Goal: Information Seeking & Learning: Check status

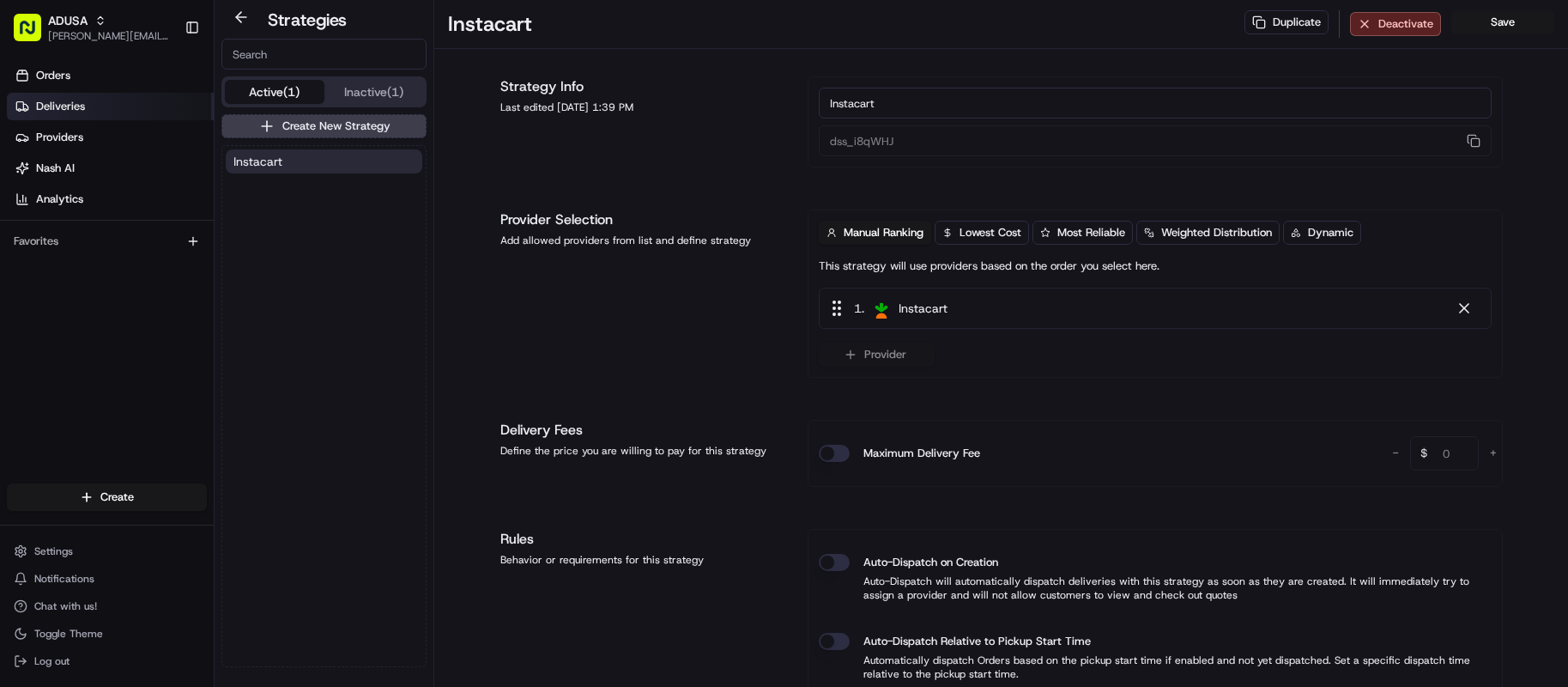
click at [110, 110] on link "Deliveries" at bounding box center [110, 107] width 207 height 28
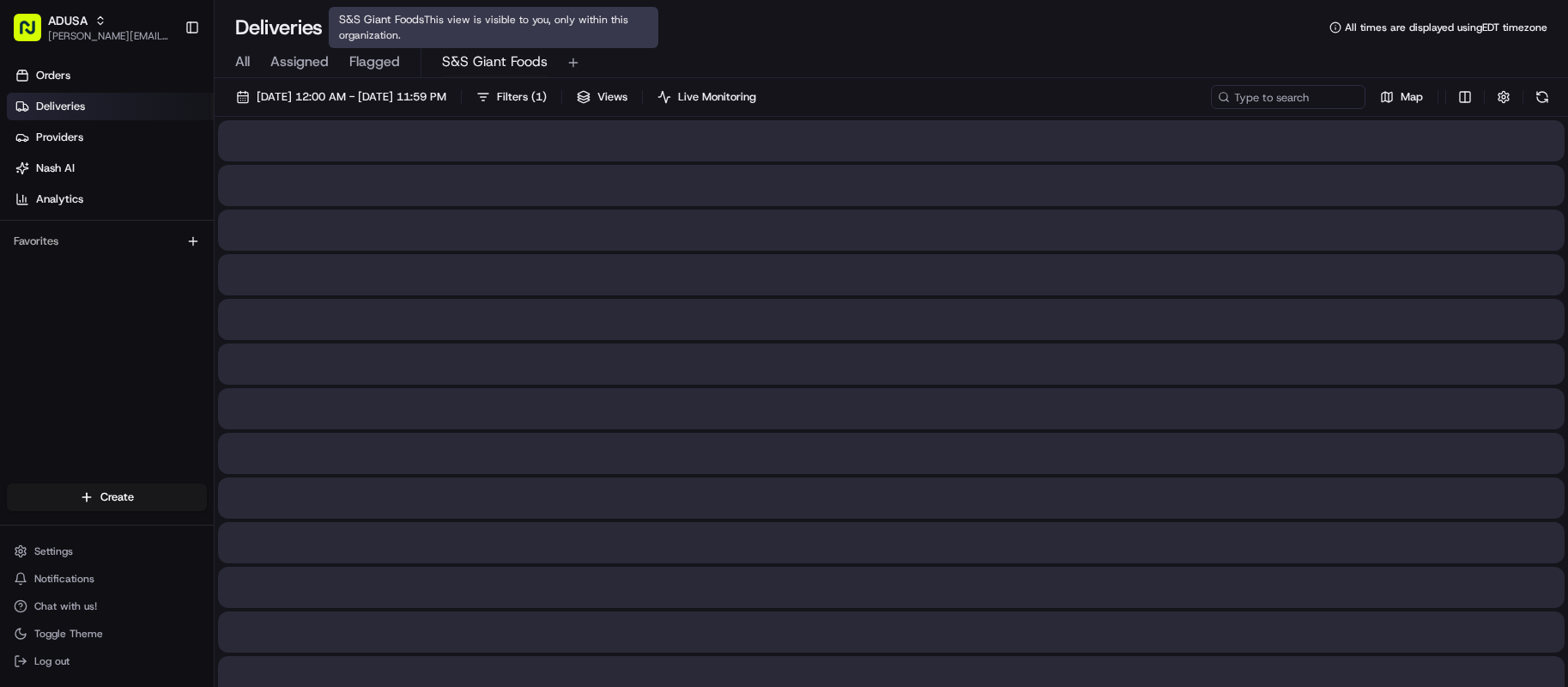
click at [503, 69] on span "S&S Giant Foods" at bounding box center [494, 62] width 106 height 21
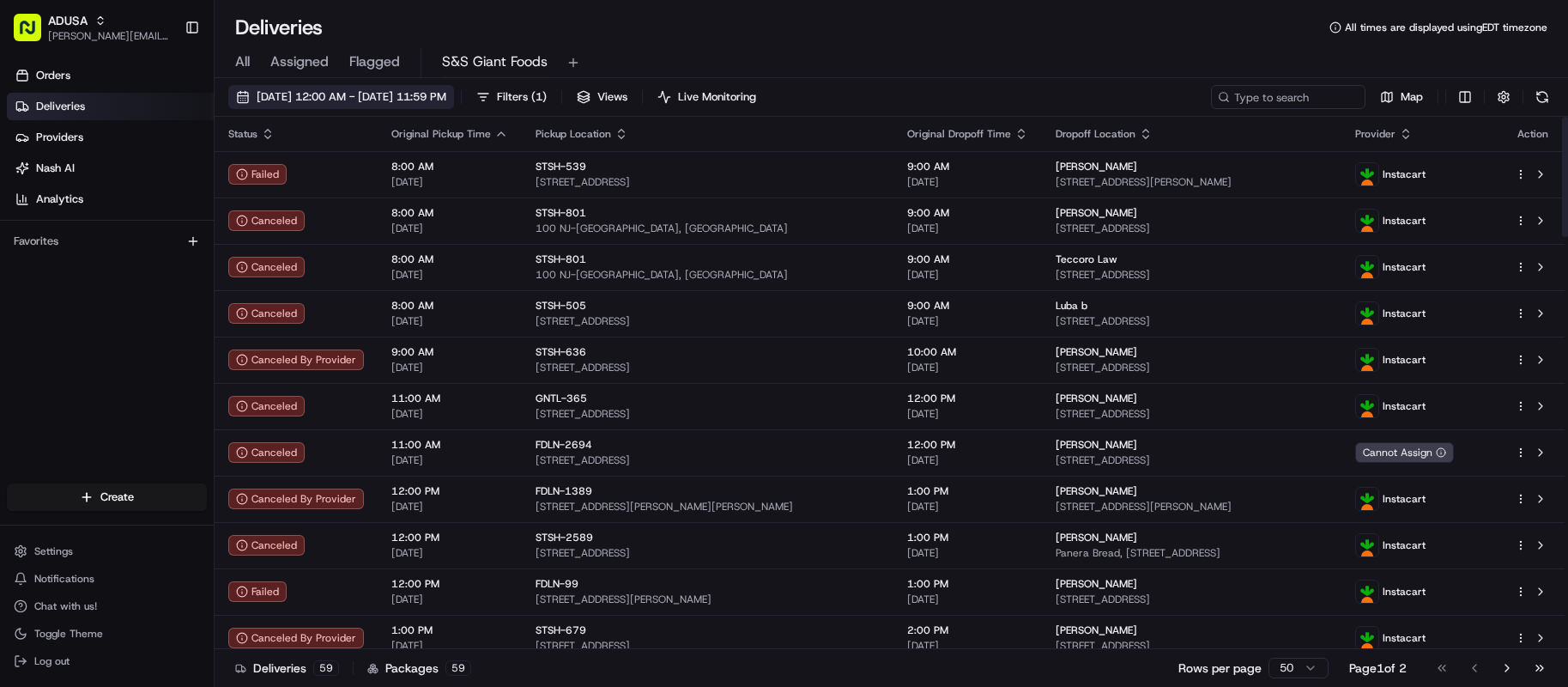
click at [453, 108] on button "[DATE] 12:00 AM - [DATE] 11:59 PM" at bounding box center [341, 97] width 226 height 24
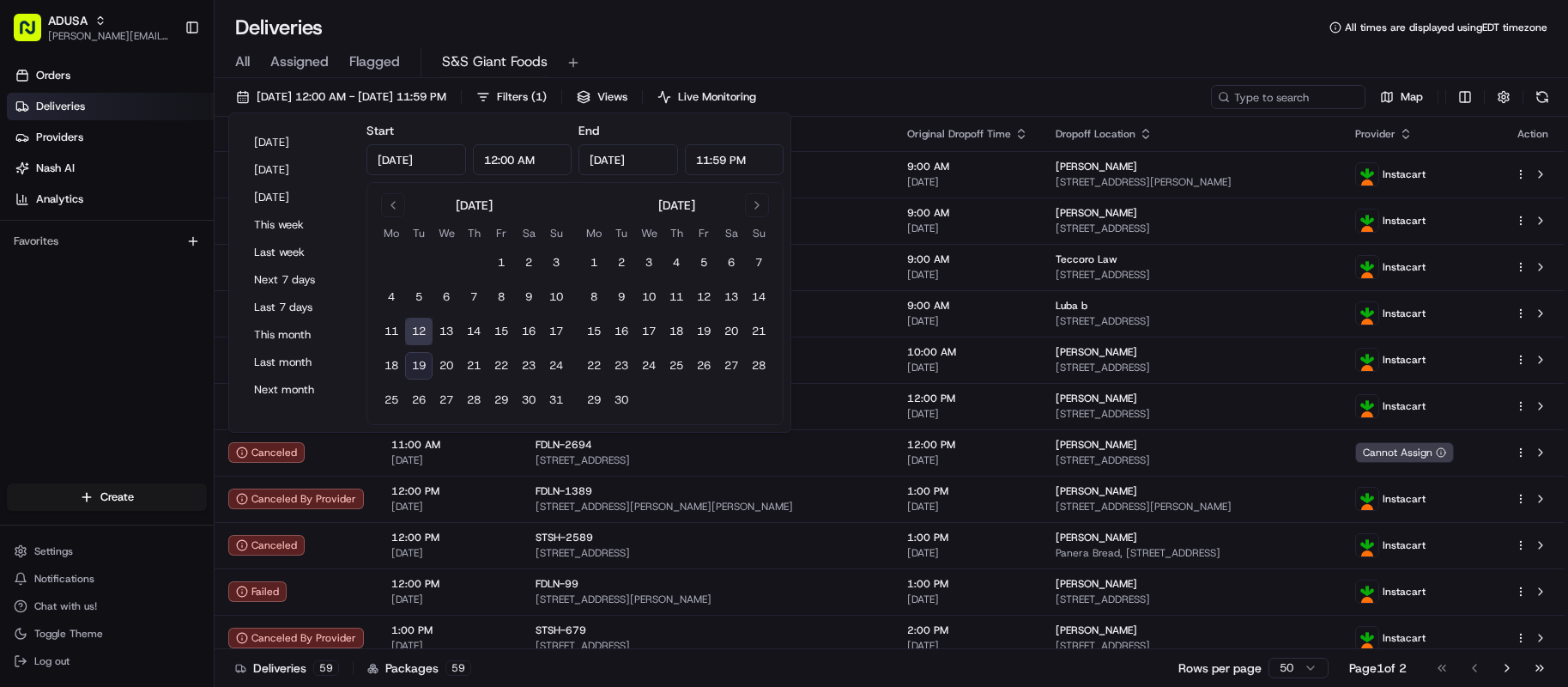
click at [412, 367] on button "19" at bounding box center [419, 365] width 28 height 28
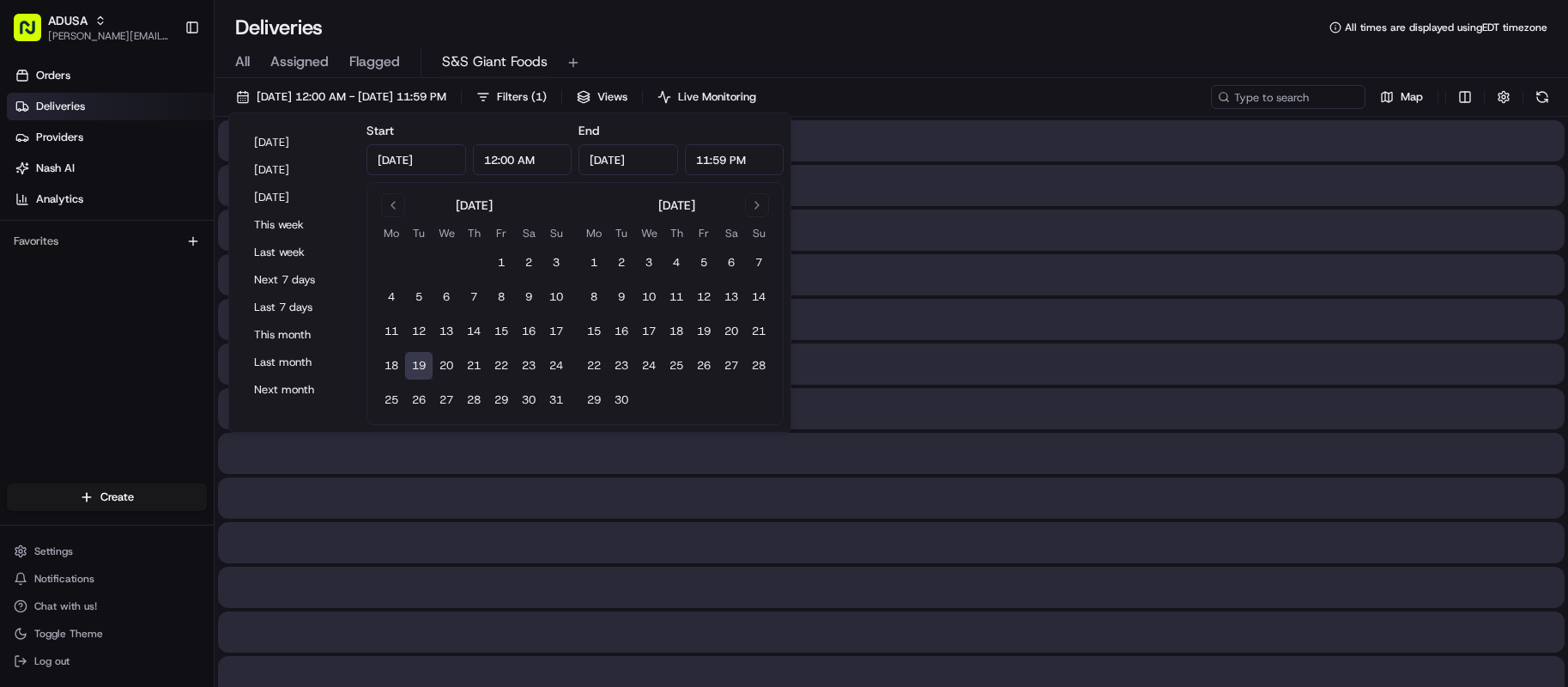
type input "[DATE]"
click at [412, 367] on button "19" at bounding box center [419, 365] width 28 height 28
click at [1075, 54] on div "All Assigned Flagged S&S Giant Foods" at bounding box center [891, 63] width 1353 height 30
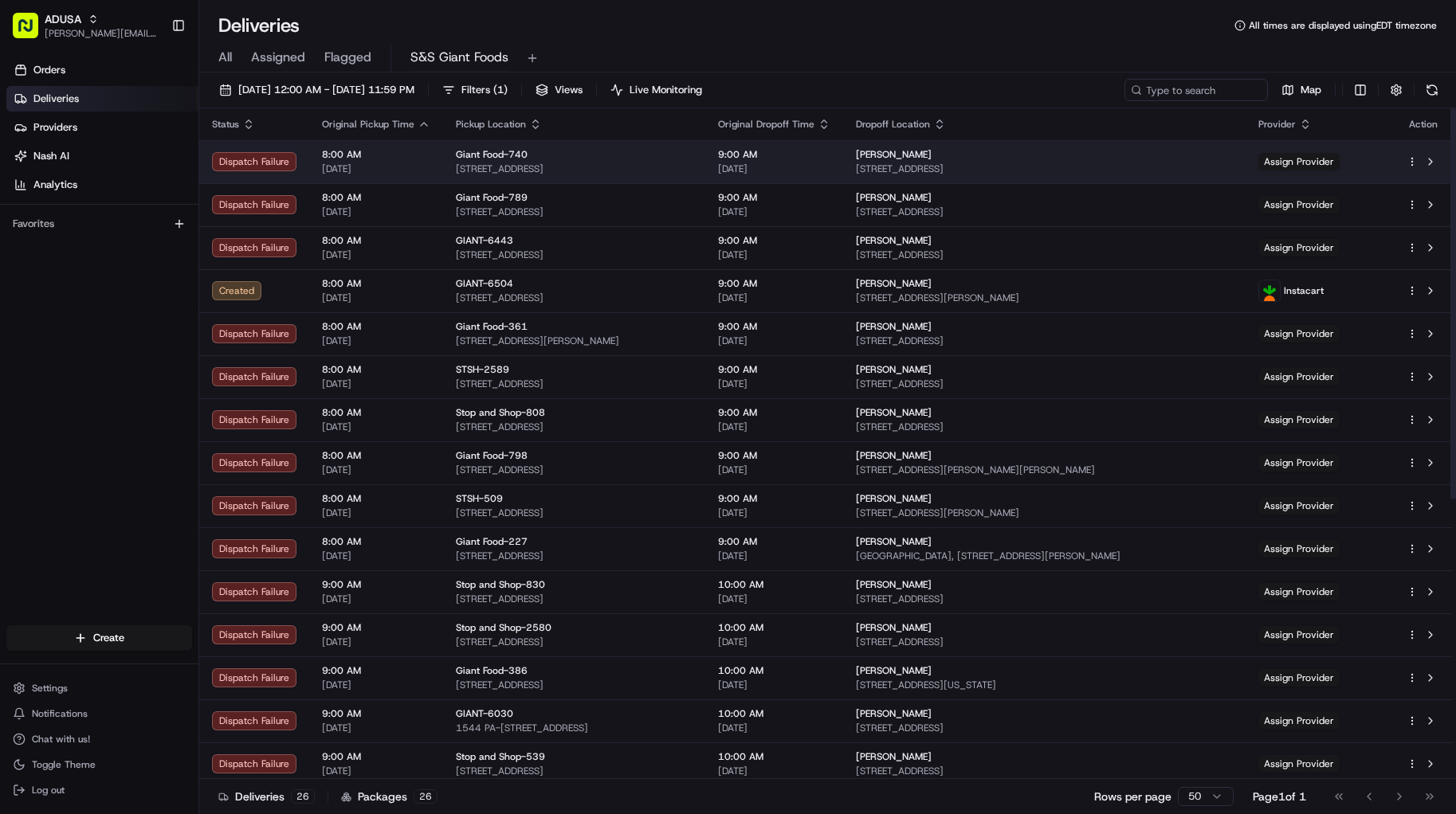
click at [594, 171] on span "[STREET_ADDRESS]" at bounding box center [574, 169] width 237 height 13
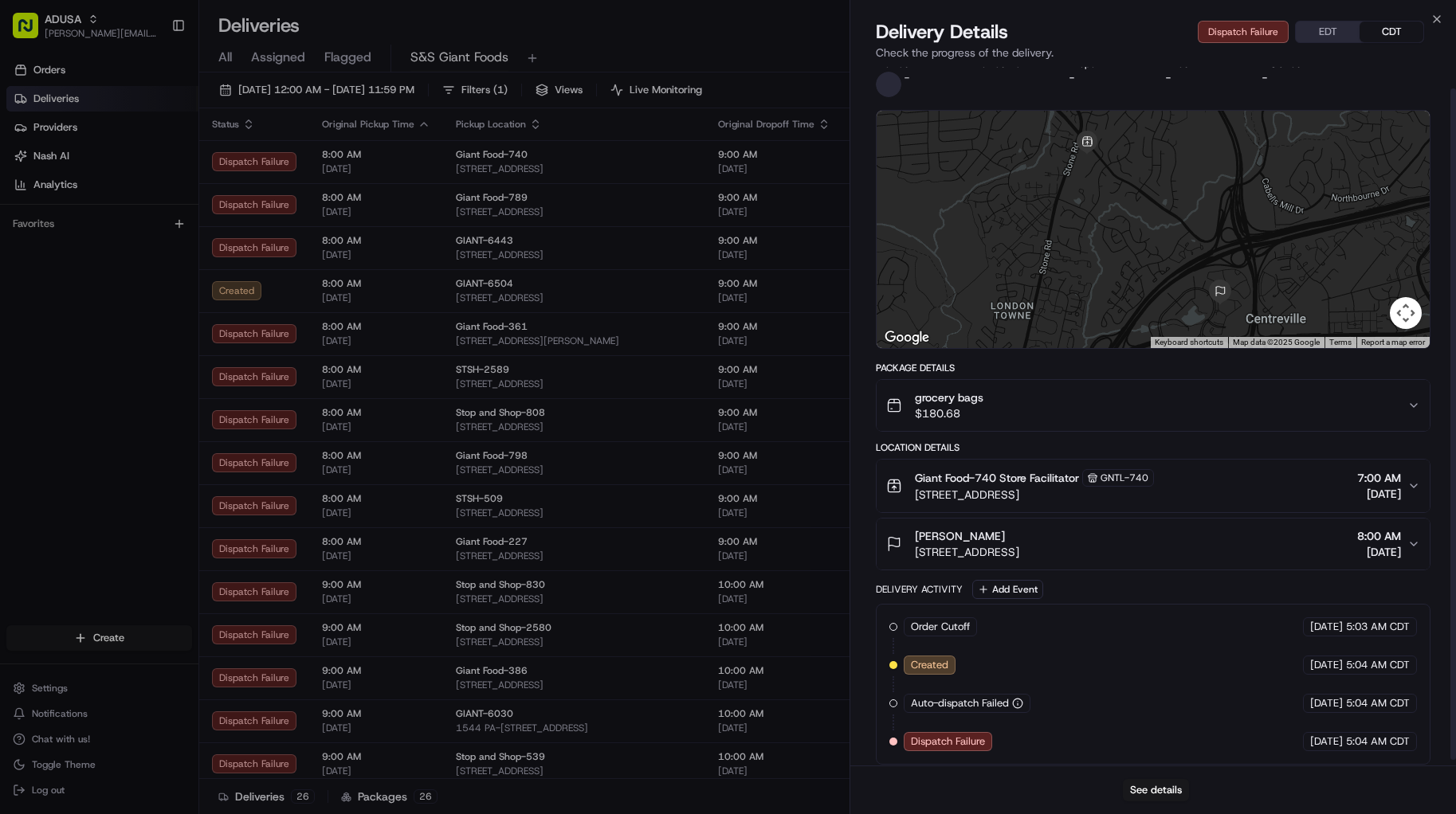
scroll to position [28, 0]
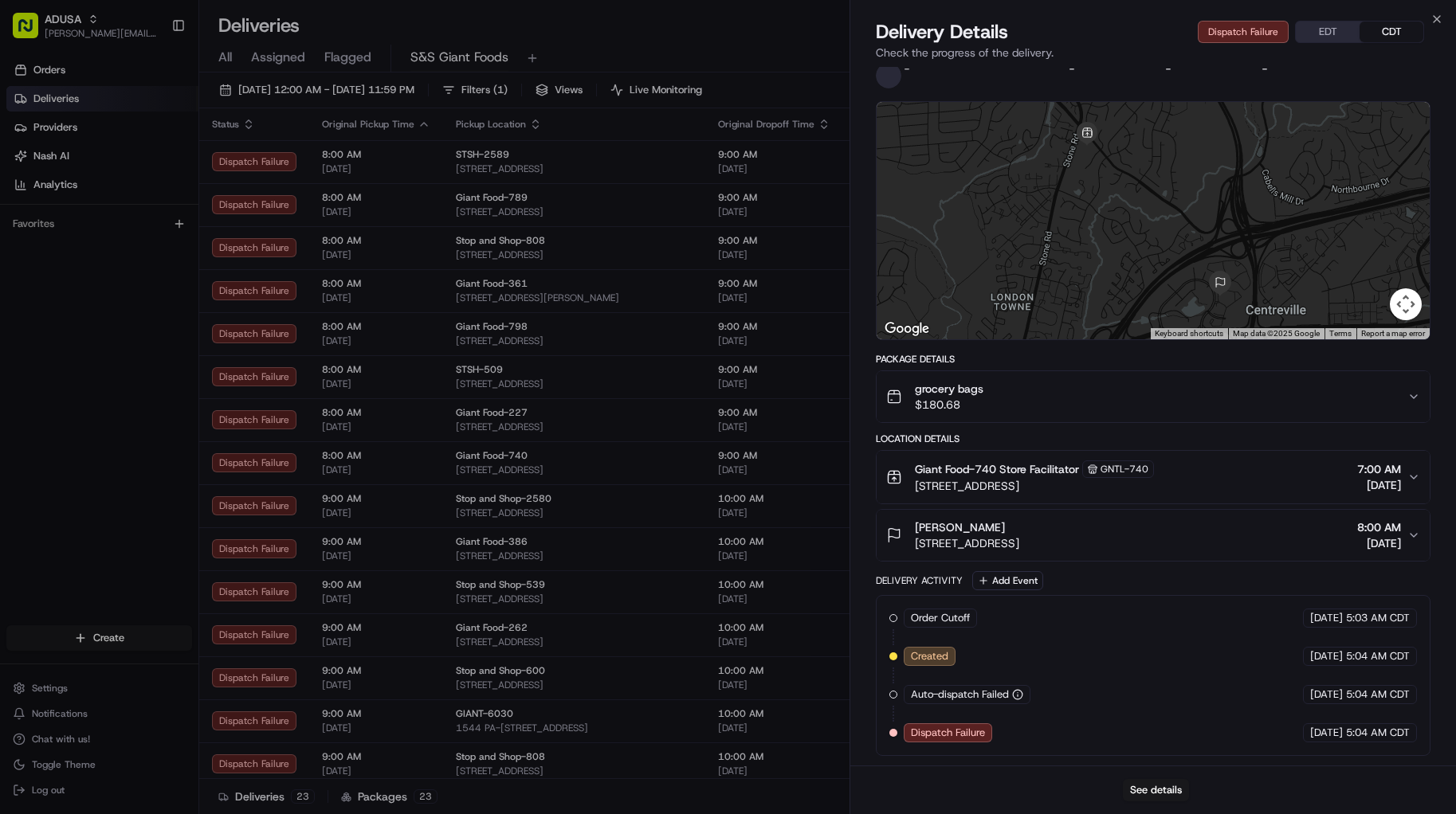
click at [1387, 537] on span "[DATE]" at bounding box center [1379, 543] width 44 height 16
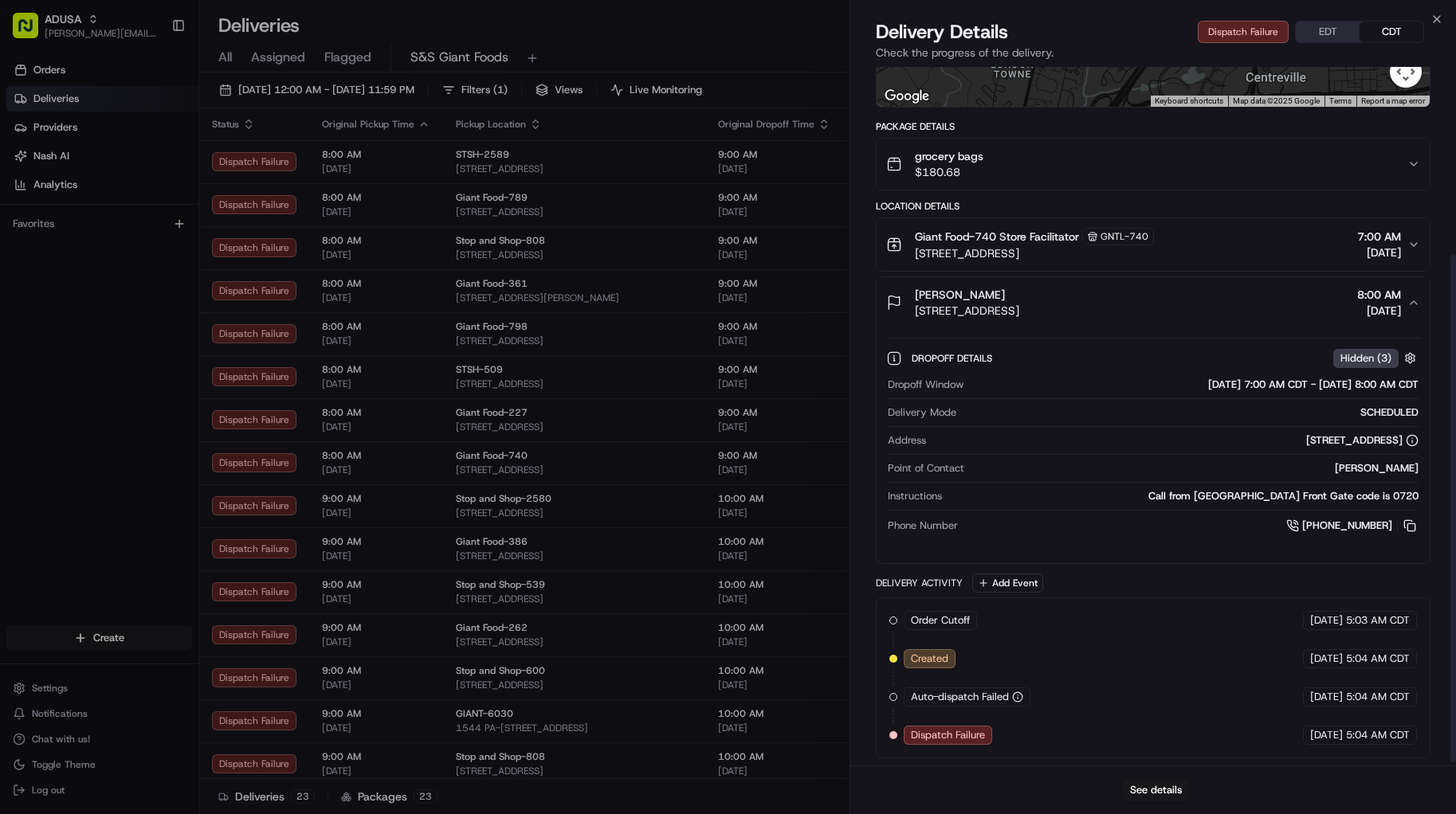
scroll to position [263, 0]
click at [1174, 637] on button "See details" at bounding box center [1156, 790] width 66 height 22
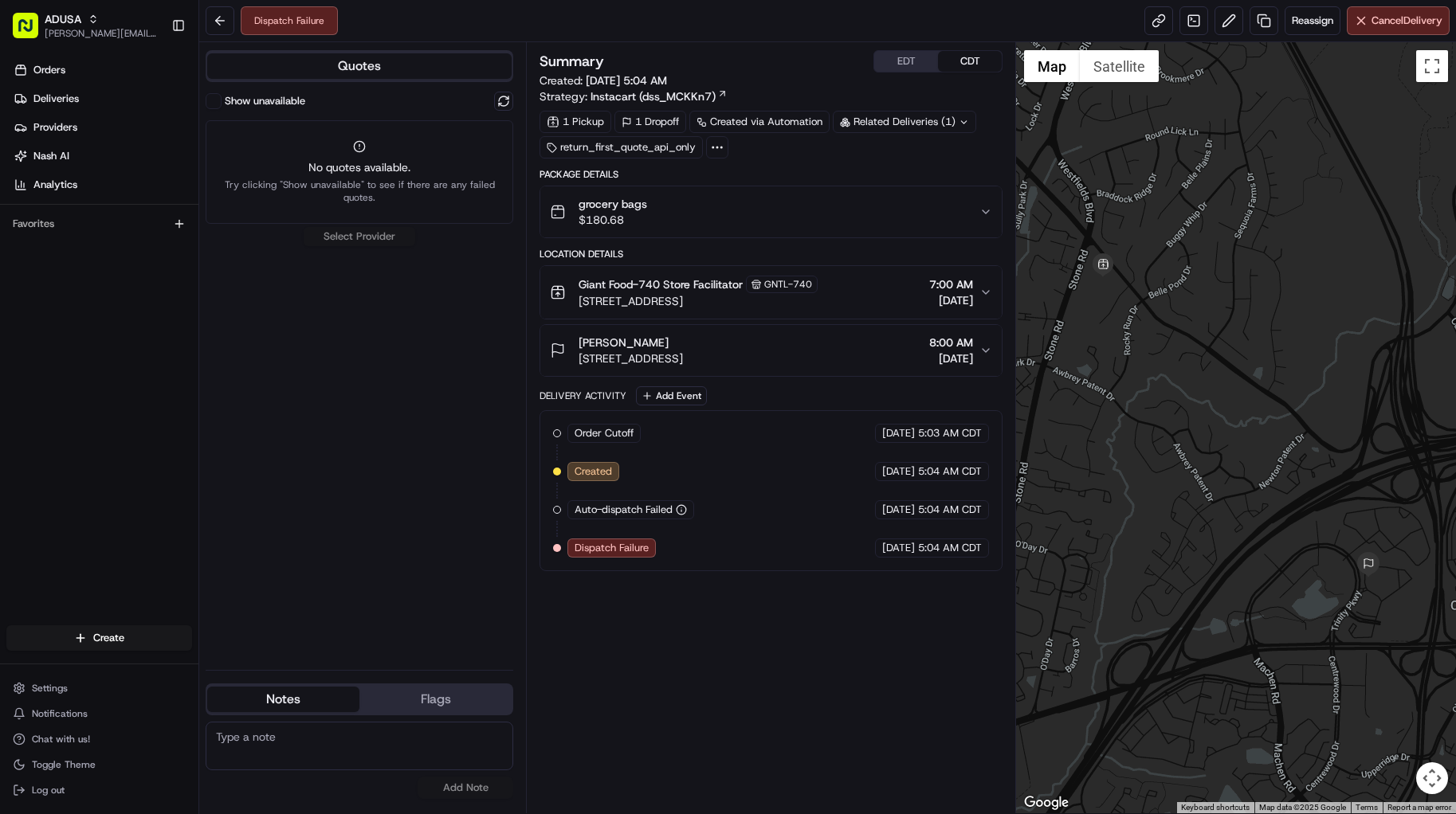
click at [980, 354] on icon "button" at bounding box center [986, 350] width 13 height 13
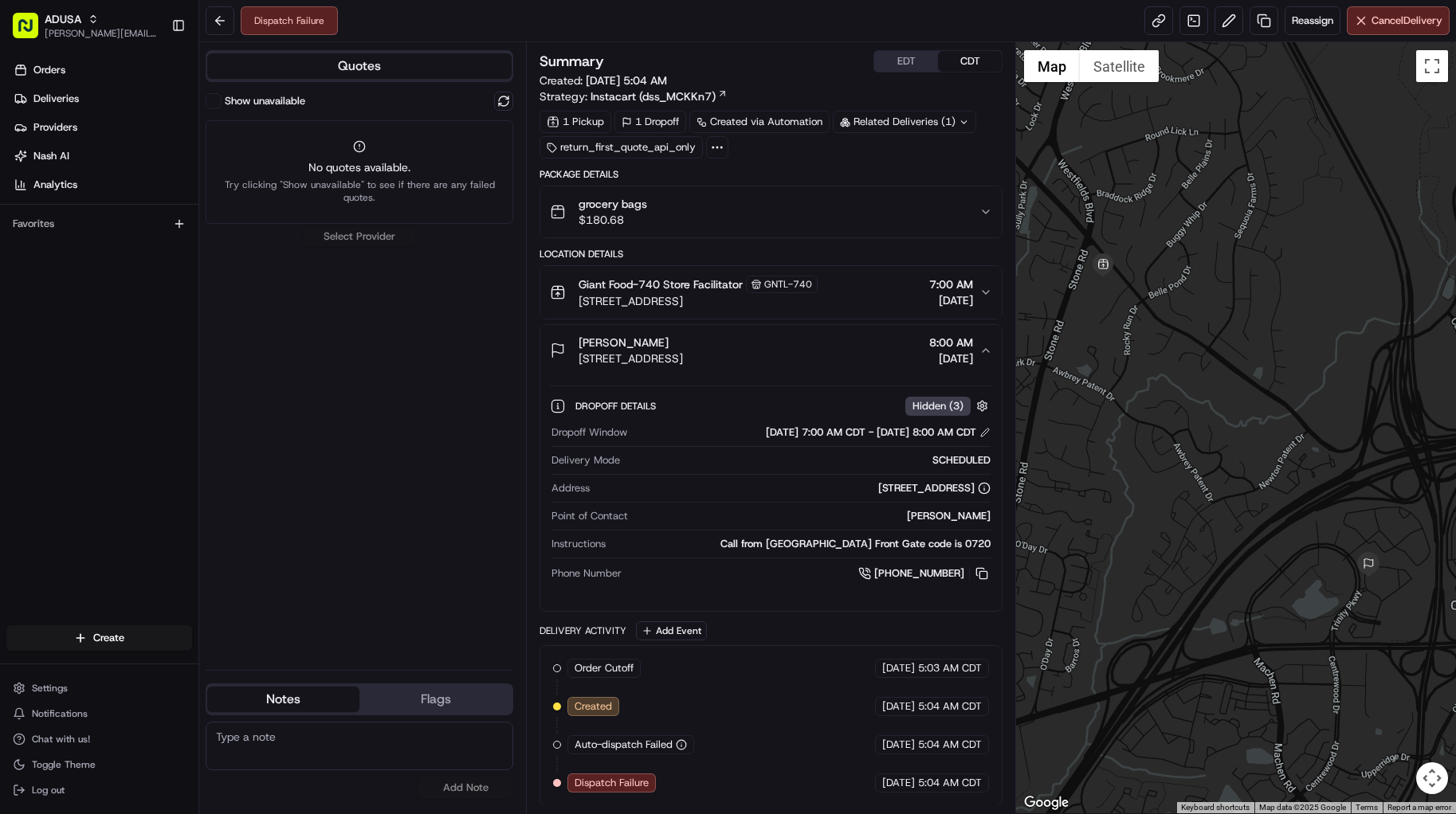
click at [976, 214] on div "grocery bags $180.68" at bounding box center [765, 212] width 429 height 32
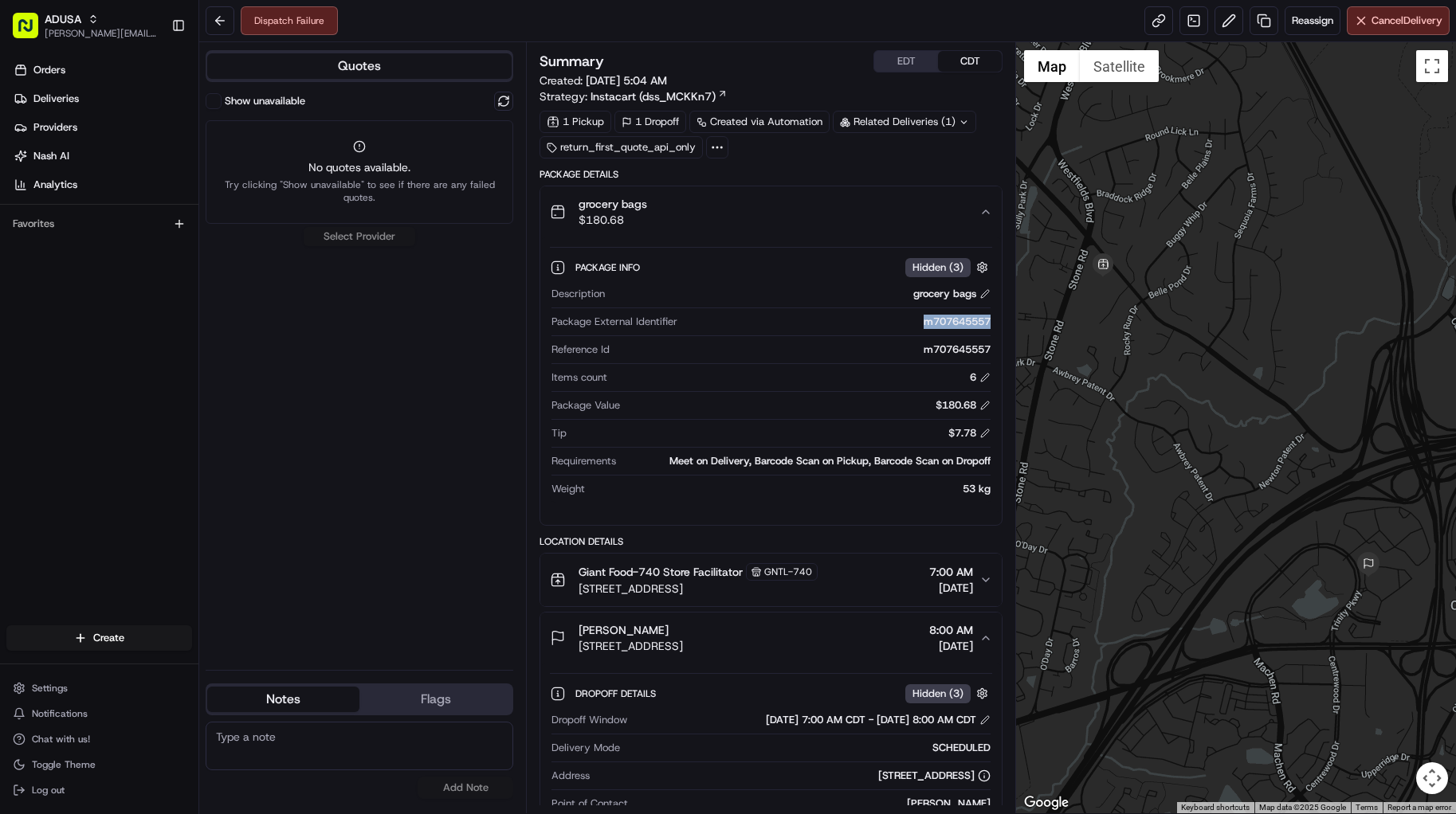
drag, startPoint x: 916, startPoint y: 322, endPoint x: 987, endPoint y: 332, distance: 71.7
click at [987, 332] on div "Package External Identifier m707645557" at bounding box center [771, 325] width 439 height 22
copy div "m707645557"
click at [224, 19] on button at bounding box center [220, 21] width 29 height 29
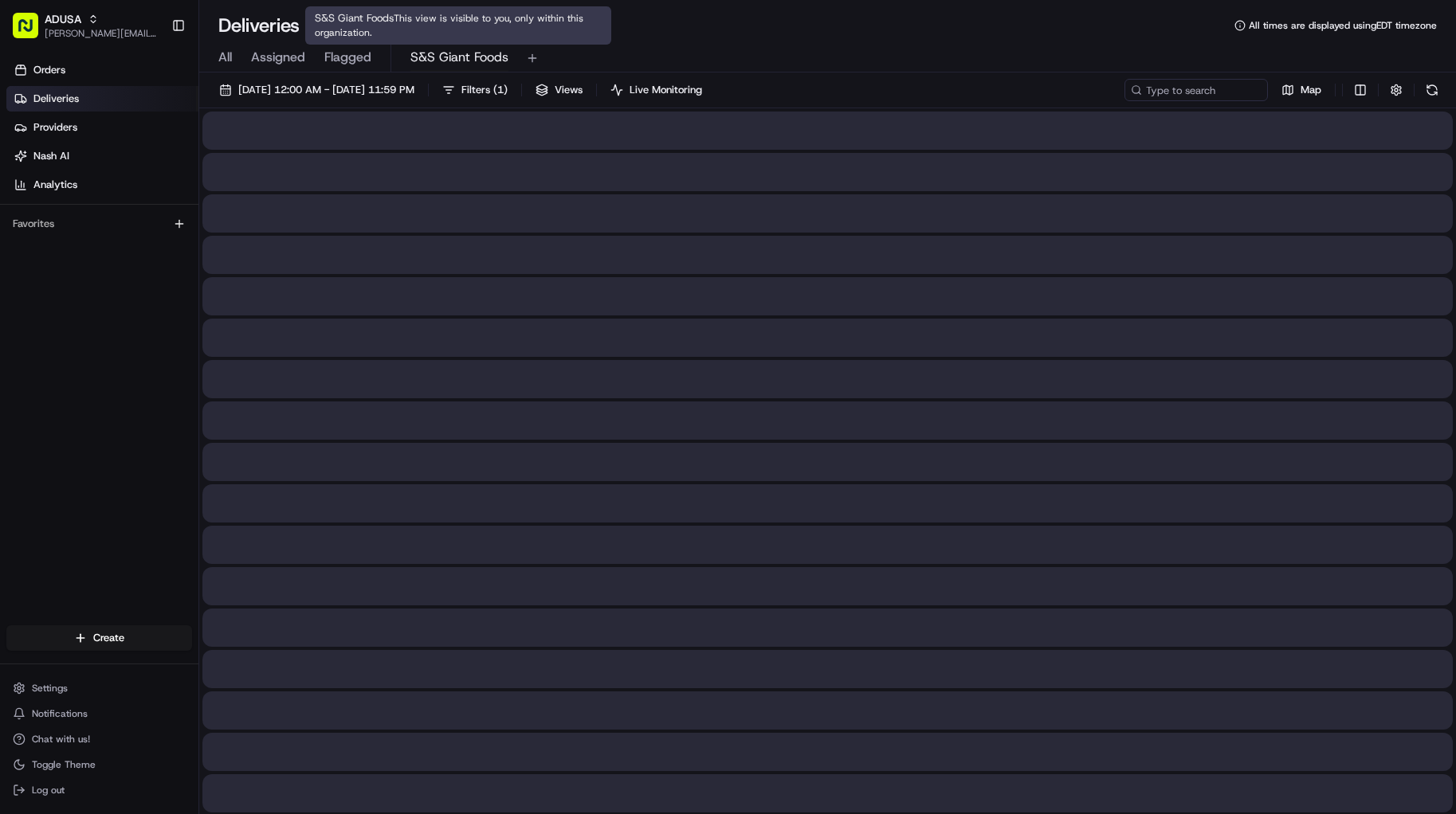
click at [440, 61] on span "S&S Giant Foods" at bounding box center [459, 57] width 98 height 19
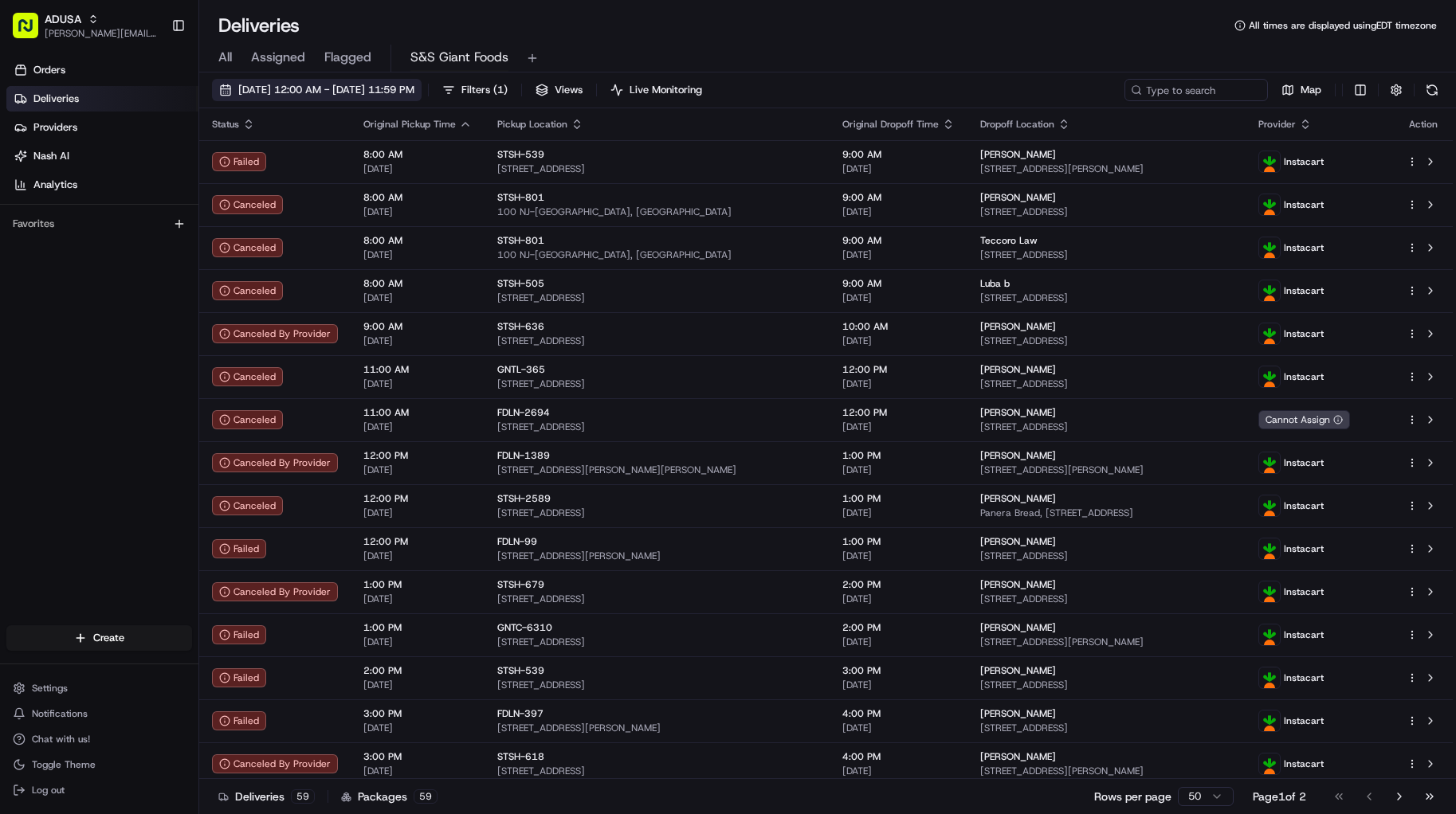
click at [393, 93] on span "[DATE] 12:00 AM - [DATE] 11:59 PM" at bounding box center [326, 90] width 176 height 14
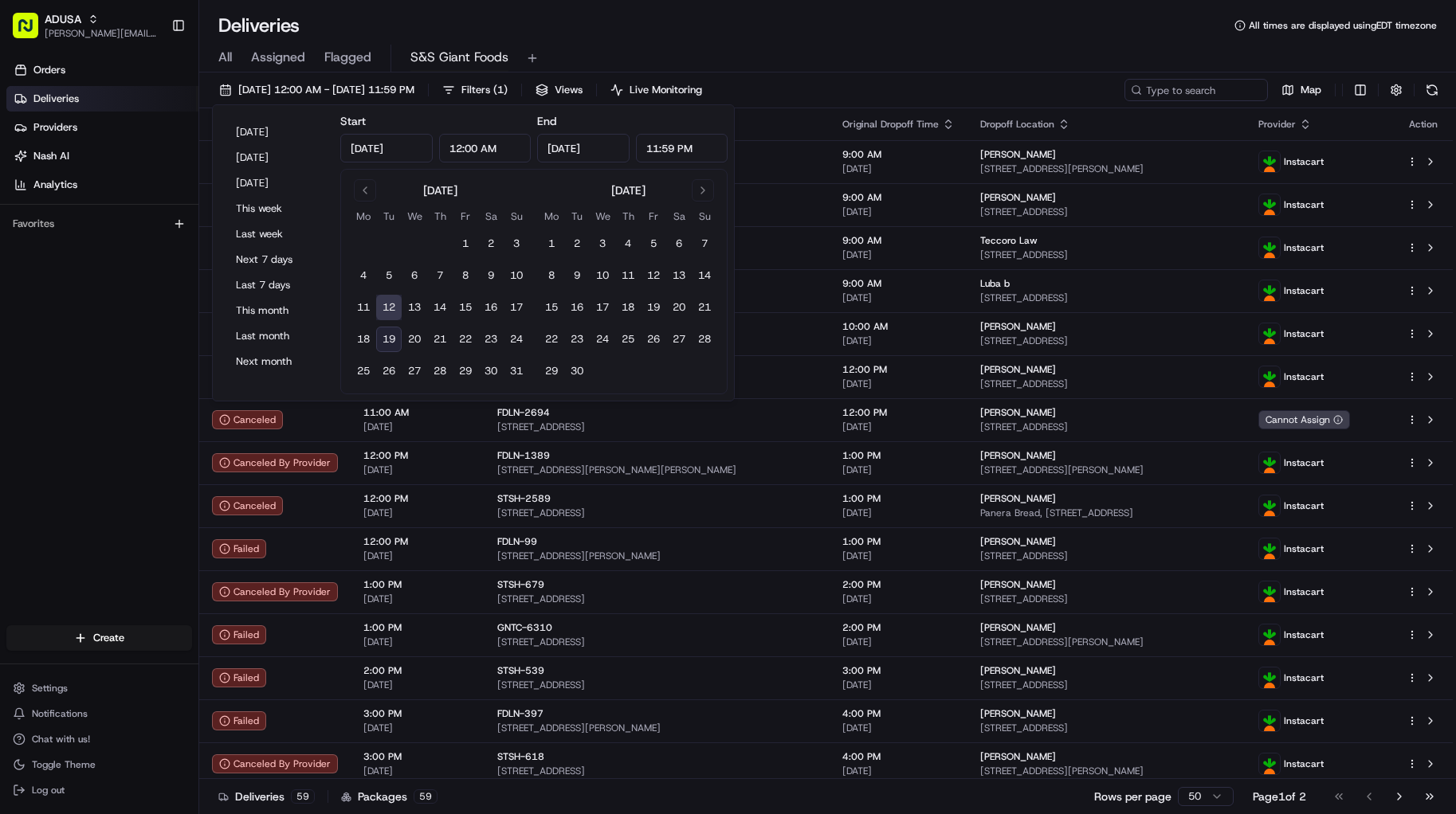
click at [393, 334] on button "19" at bounding box center [389, 339] width 26 height 26
type input "[DATE]"
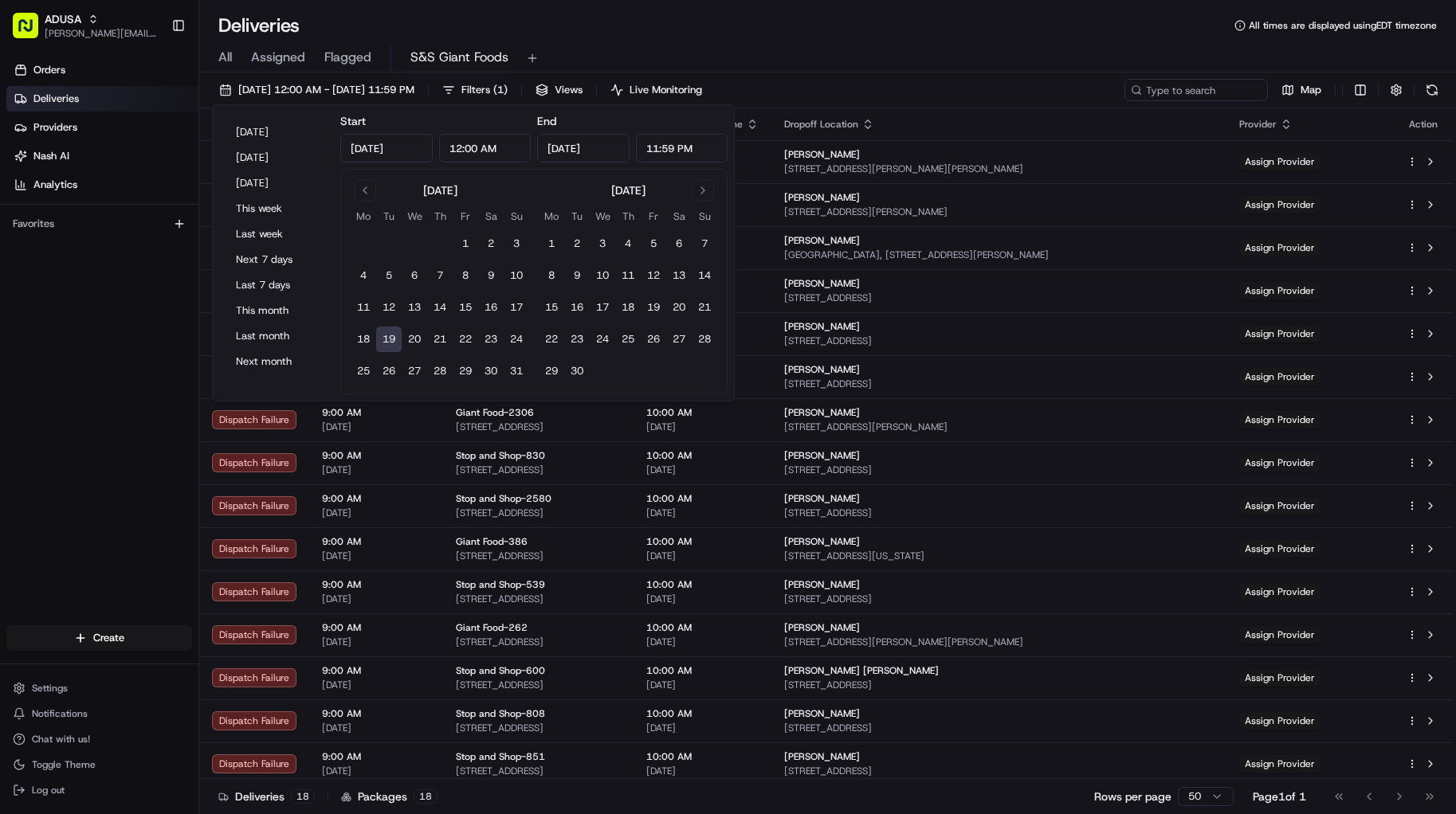
click at [938, 44] on div "All Assigned Flagged S&S Giant Foods" at bounding box center [828, 55] width 1256 height 34
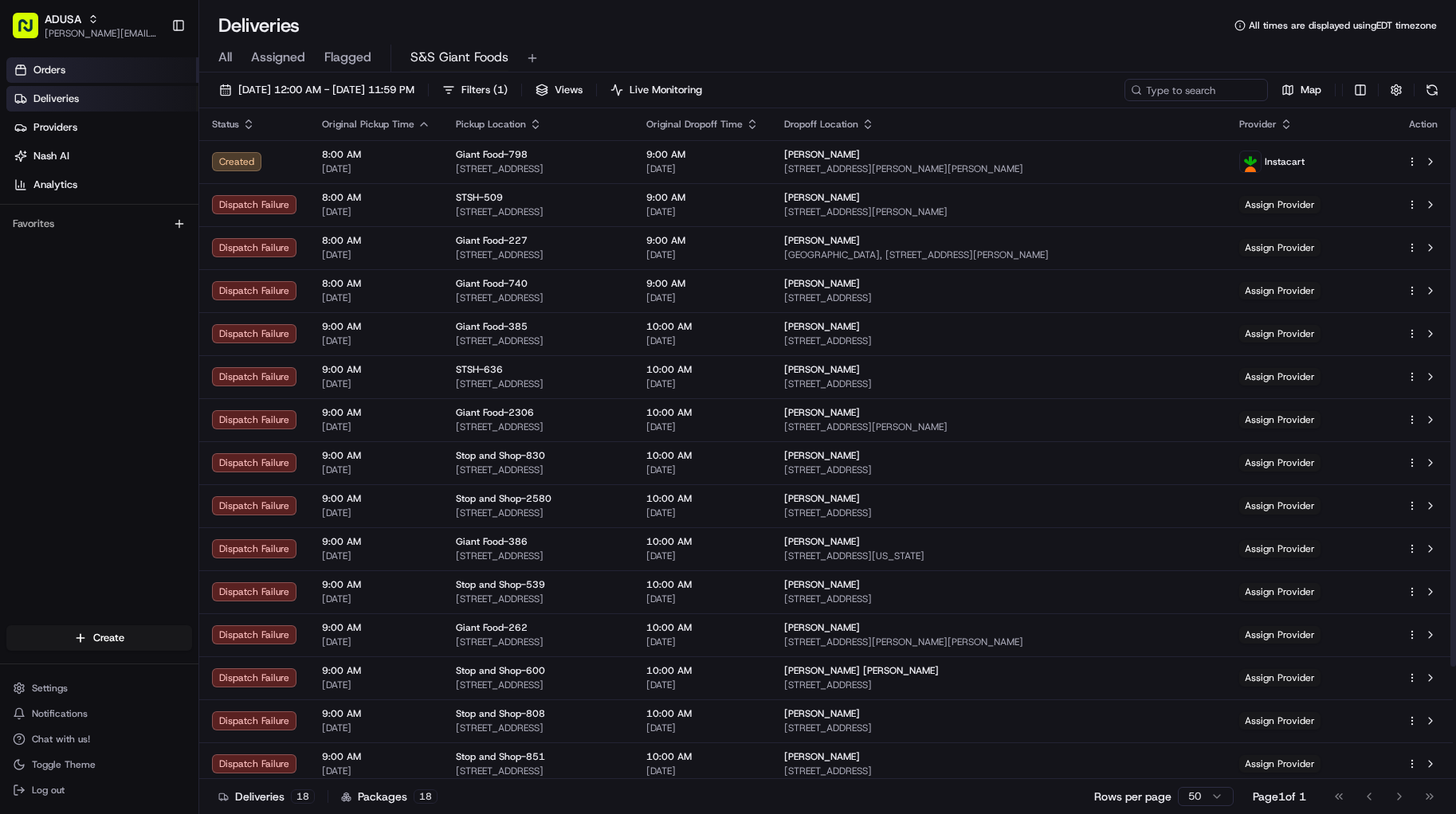
click at [148, 62] on link "Orders" at bounding box center [102, 70] width 192 height 26
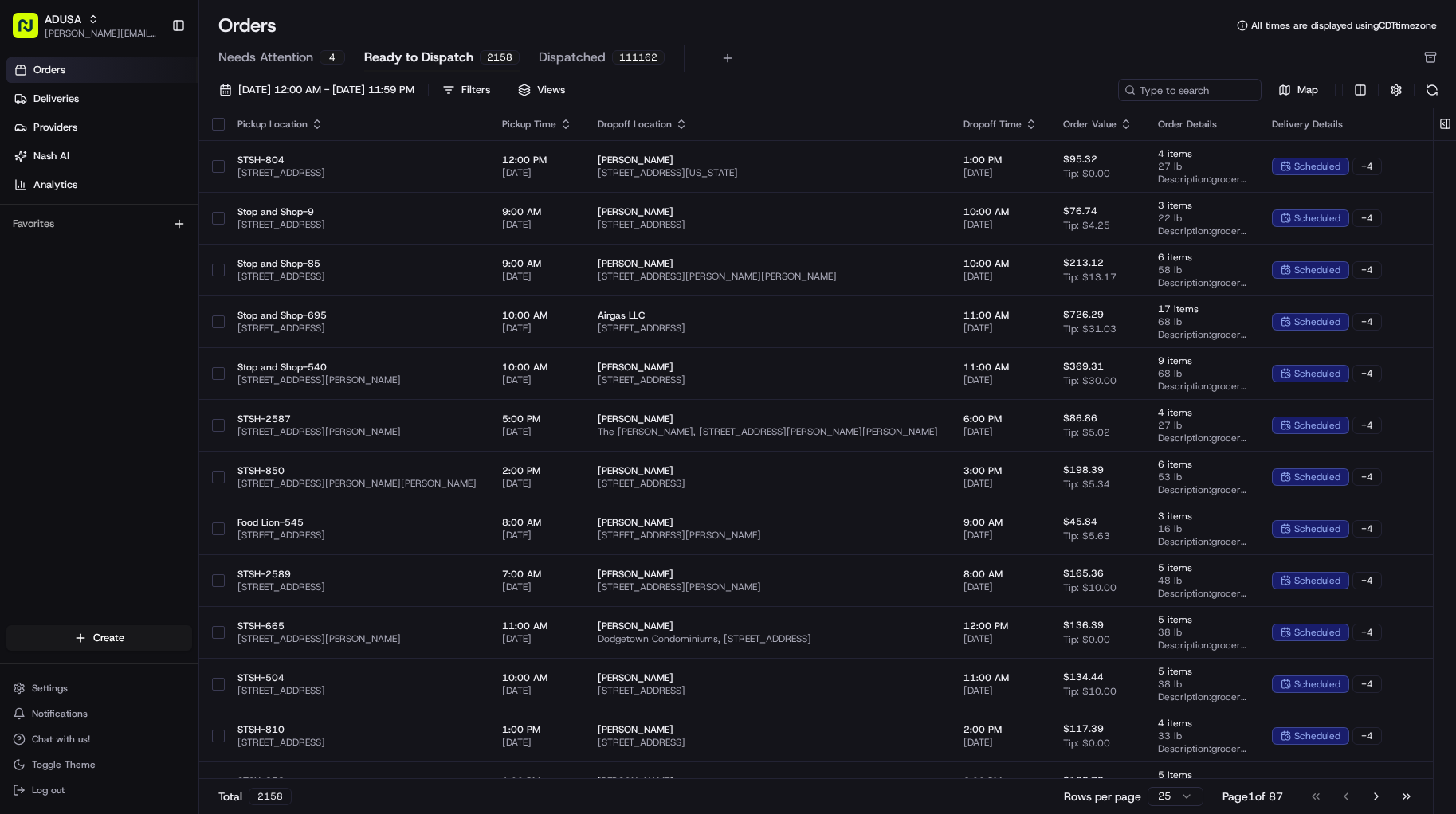
click at [421, 52] on span "Ready to Dispatch" at bounding box center [418, 57] width 109 height 19
click at [449, 64] on span "Ready to Dispatch" at bounding box center [418, 57] width 109 height 19
click at [67, 109] on link "Deliveries" at bounding box center [102, 99] width 192 height 26
